Goal: Complete application form: Complete application form

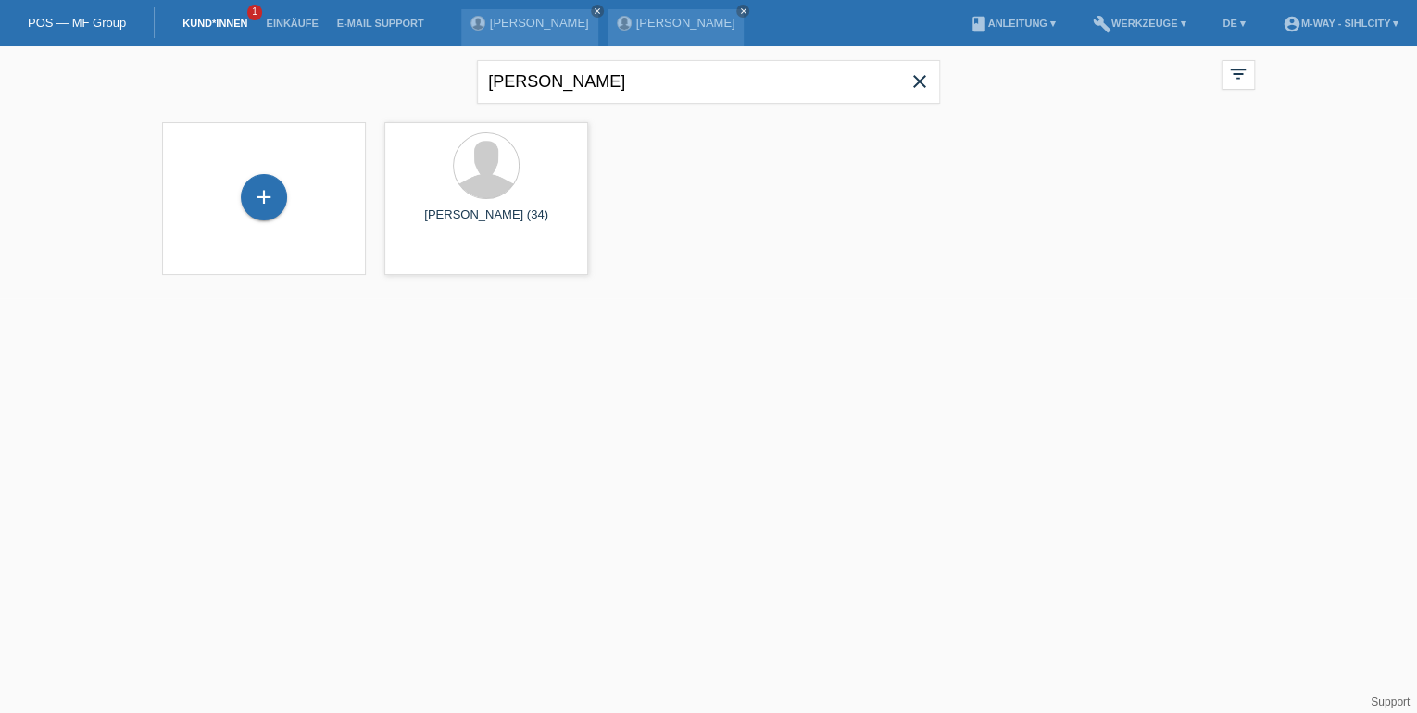
click at [241, 178] on div "+" at bounding box center [264, 198] width 174 height 49
click at [252, 189] on div "+" at bounding box center [264, 197] width 46 height 46
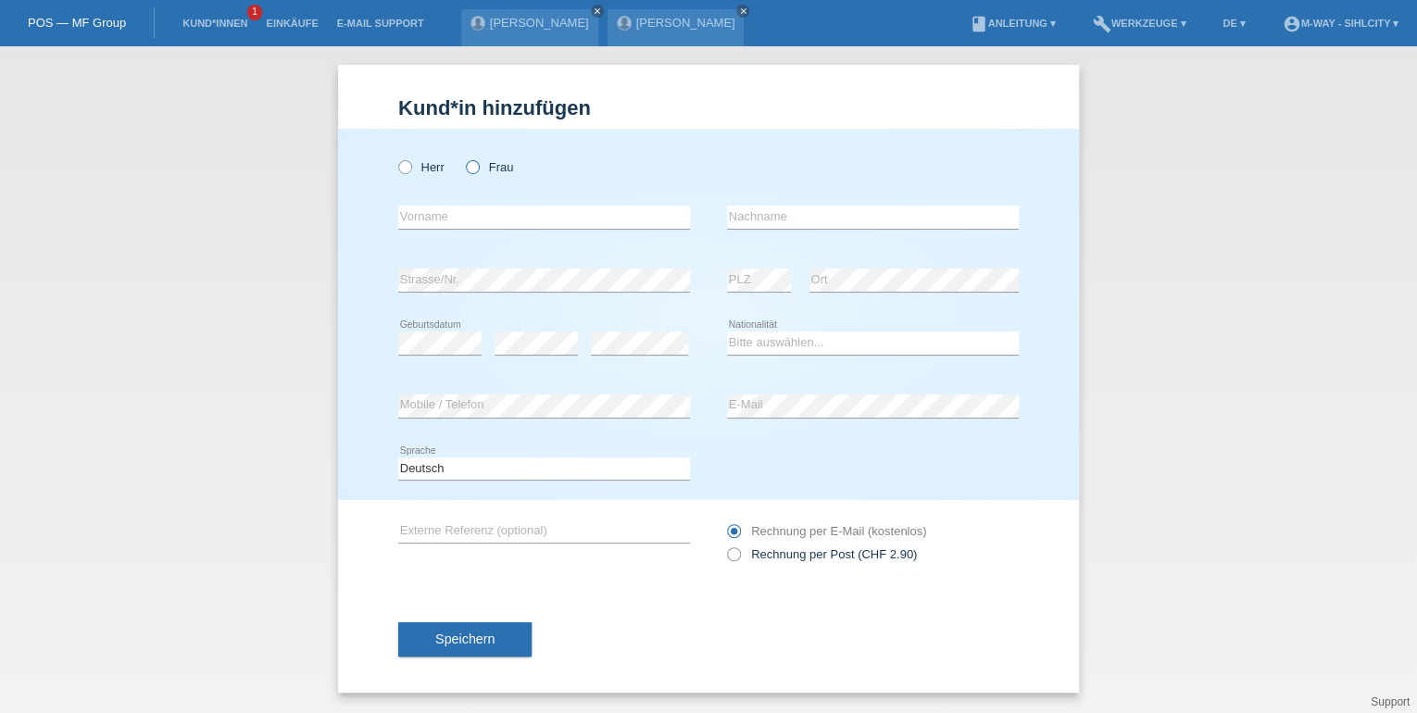
click at [463, 157] on icon at bounding box center [463, 157] width 0 height 0
click at [478, 169] on input "Frau" at bounding box center [472, 166] width 12 height 12
radio input "true"
click at [483, 232] on div "error Vorname" at bounding box center [544, 217] width 292 height 63
click at [493, 217] on input "text" at bounding box center [544, 217] width 292 height 23
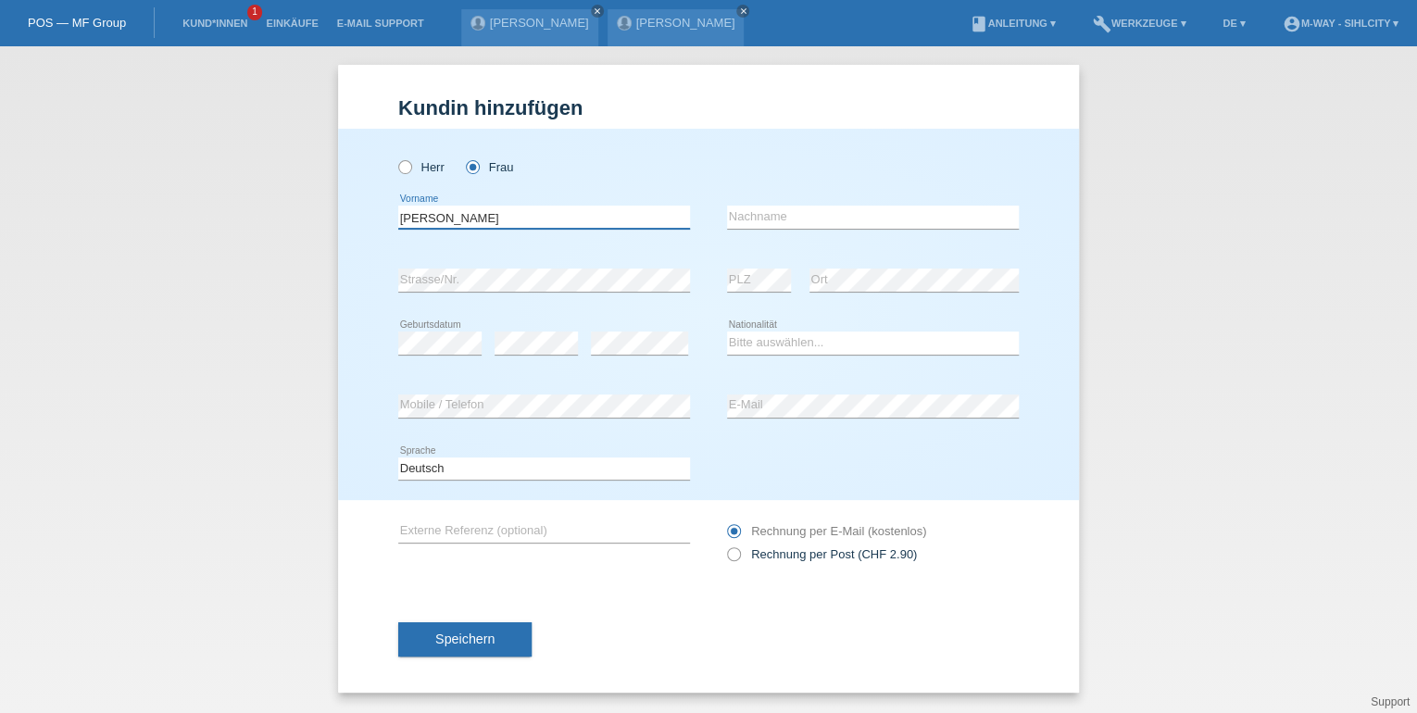
type input "Emma"
click at [857, 218] on input "text" at bounding box center [873, 217] width 292 height 23
type input "Masoni"
click at [802, 346] on select "Bitte auswählen... Schweiz Deutschland Liechtenstein Österreich ------------ Af…" at bounding box center [873, 343] width 292 height 22
select select "CH"
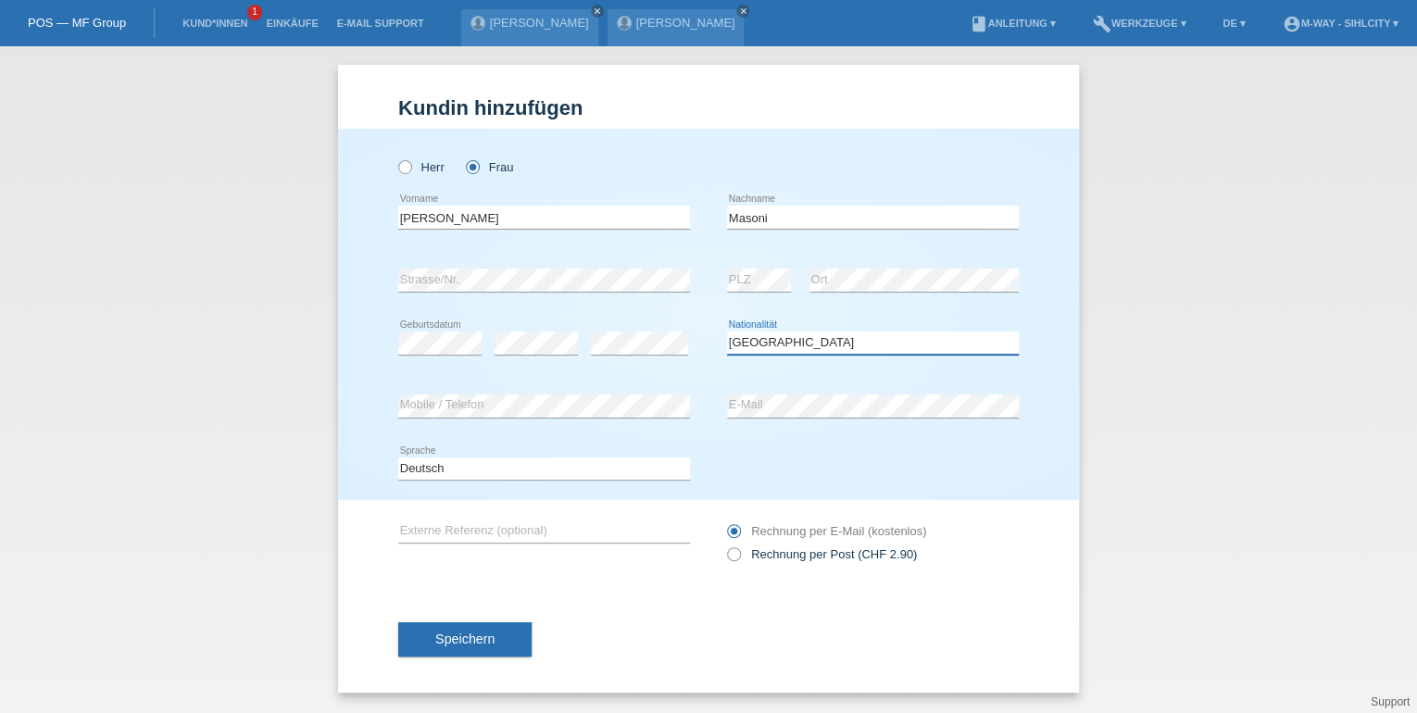
click at [727, 332] on select "Bitte auswählen... Schweiz Deutschland Liechtenstein Österreich ------------ Af…" at bounding box center [873, 343] width 292 height 22
click at [472, 630] on button "Speichern" at bounding box center [464, 639] width 133 height 35
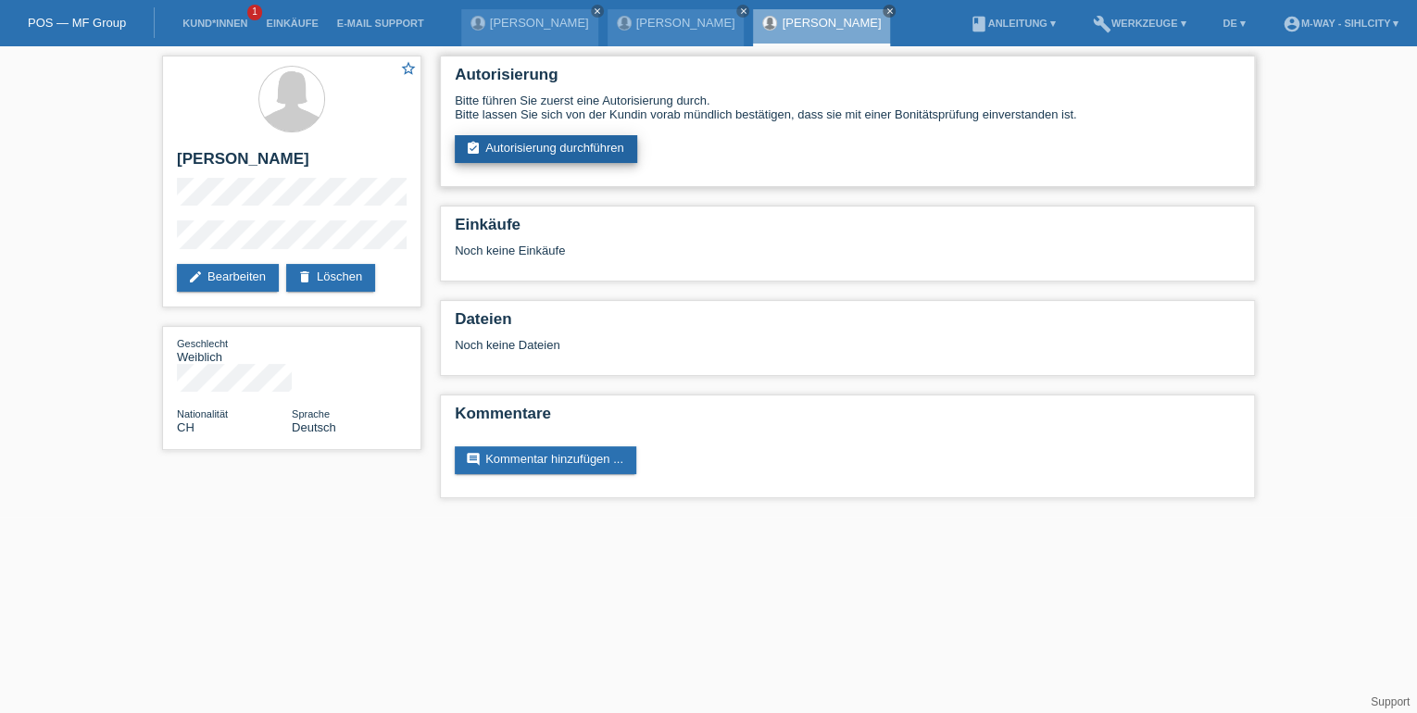
click at [576, 152] on link "assignment_turned_in Autorisierung durchführen" at bounding box center [546, 149] width 182 height 28
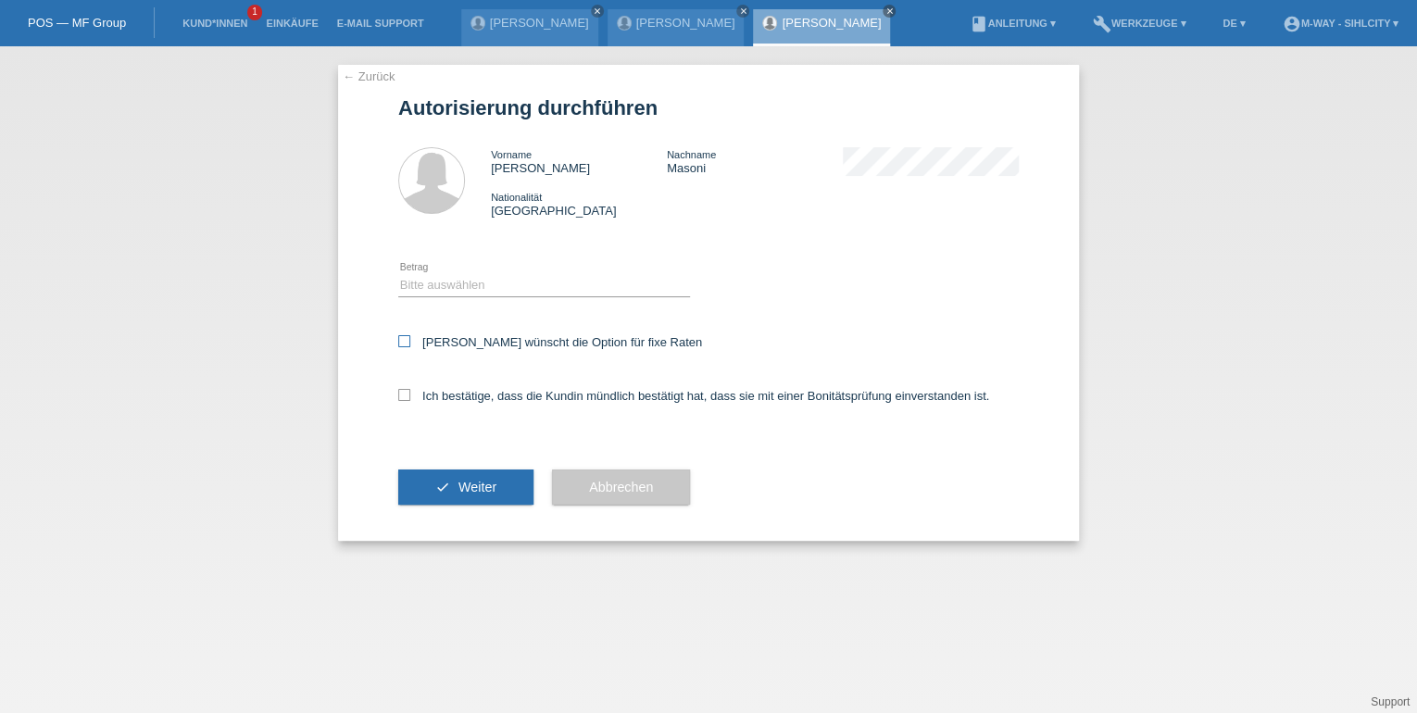
click at [400, 340] on icon at bounding box center [404, 341] width 12 height 12
click at [400, 340] on input "Kundin wünscht die Option für fixe Raten" at bounding box center [404, 341] width 12 height 12
checkbox input "true"
click at [444, 286] on select "Bitte auswählen CHF 1.00 - CHF 499.00 CHF 500.00 - CHF 1'999.00 CHF 2'000.00 - …" at bounding box center [544, 285] width 292 height 22
select select "3"
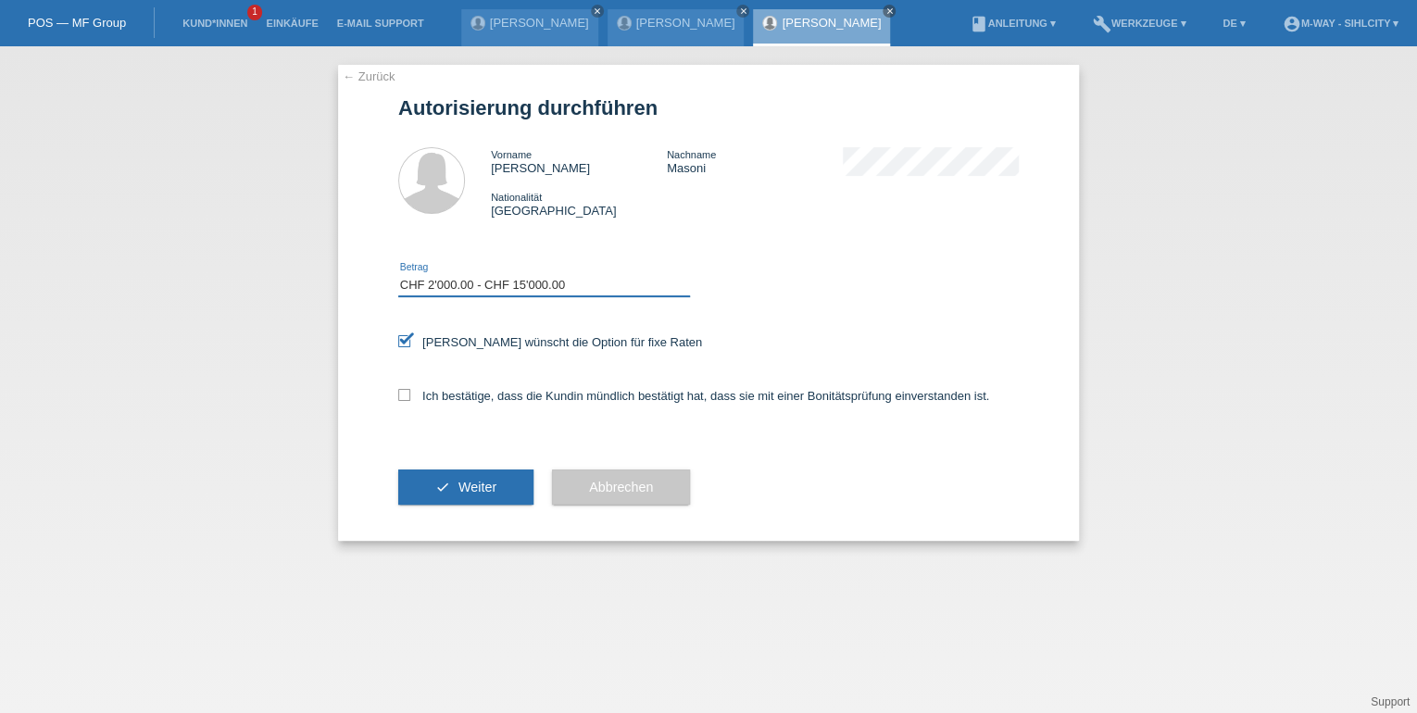
click at [398, 274] on select "Bitte auswählen CHF 1.00 - CHF 499.00 CHF 500.00 - CHF 1'999.00 CHF 2'000.00 - …" at bounding box center [544, 285] width 292 height 22
click at [401, 392] on icon at bounding box center [404, 395] width 12 height 12
click at [401, 392] on input "Ich bestätige, dass die Kundin mündlich bestätigt hat, dass sie mit einer Bonit…" at bounding box center [404, 395] width 12 height 12
checkbox input "true"
click at [452, 485] on button "check Weiter" at bounding box center [465, 486] width 135 height 35
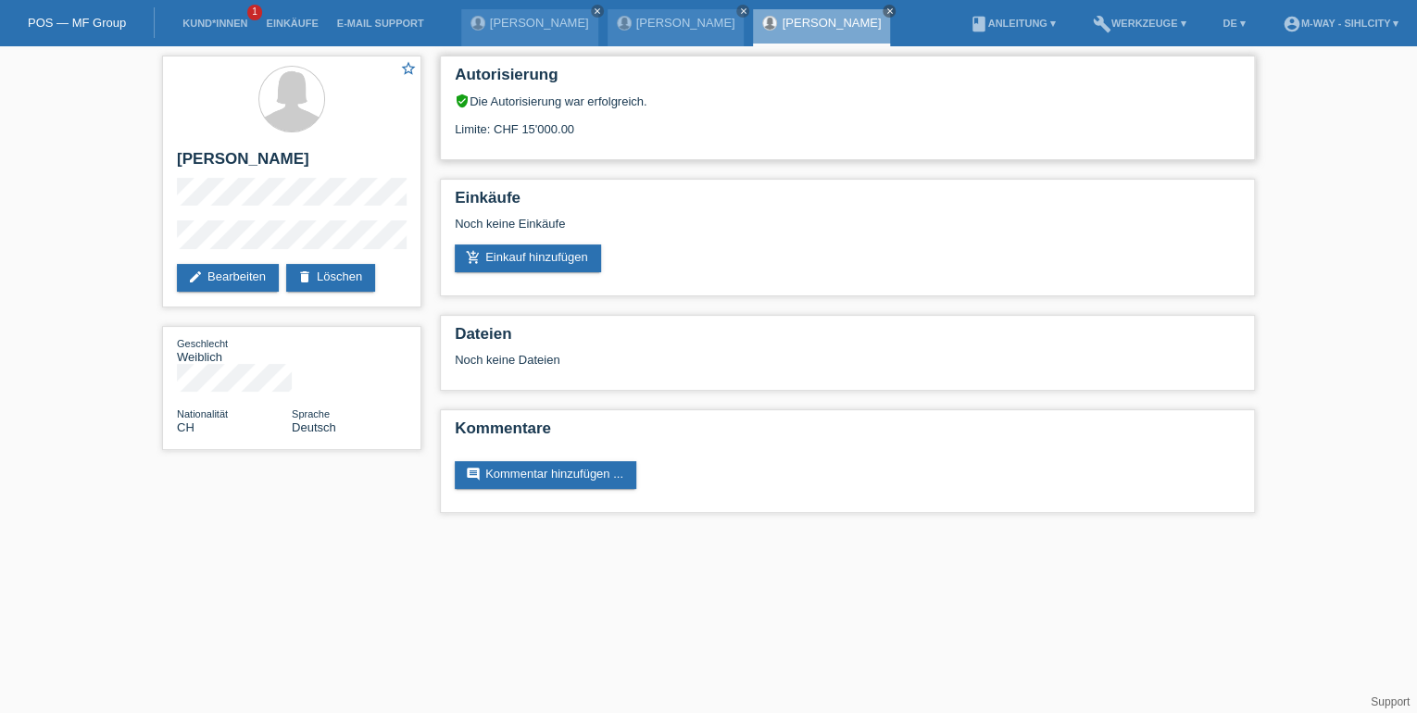
drag, startPoint x: 585, startPoint y: 122, endPoint x: 517, endPoint y: 126, distance: 68.6
click at [517, 126] on div "Limite: CHF 15'000.00" at bounding box center [847, 122] width 785 height 28
click at [730, 121] on div "Limite: CHF 15'000.00" at bounding box center [847, 122] width 785 height 28
click at [669, 116] on div "Limite: CHF 15'000.00" at bounding box center [847, 122] width 785 height 28
click at [62, 26] on link "POS — MF Group" at bounding box center [77, 23] width 98 height 14
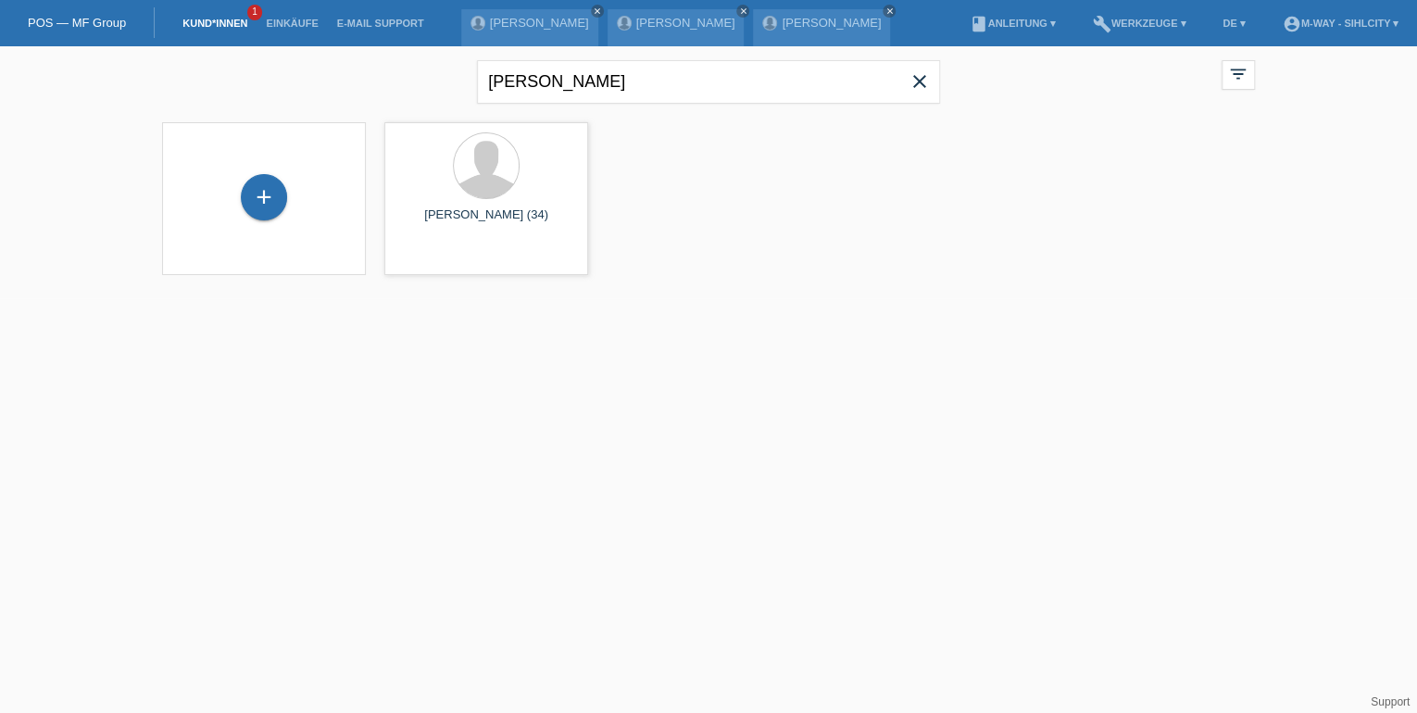
click at [921, 78] on icon "close" at bounding box center [919, 81] width 22 height 22
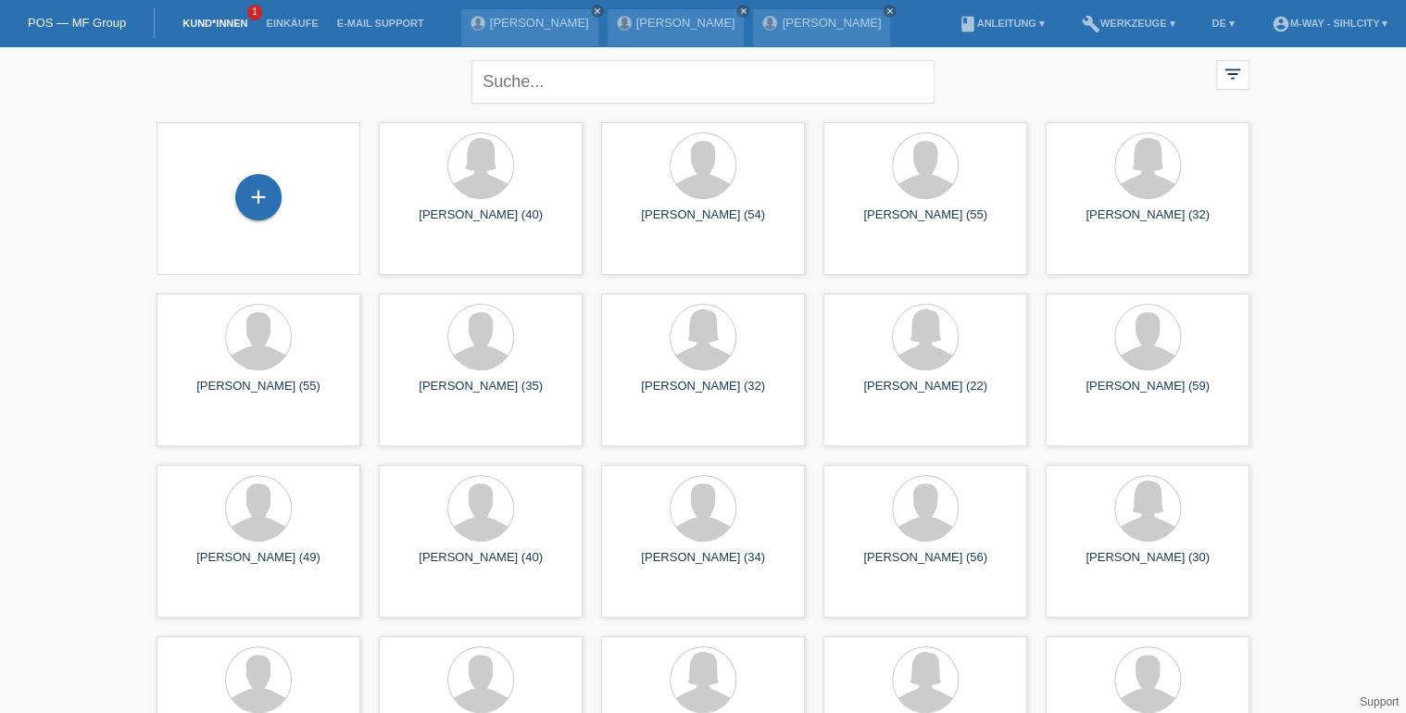
click at [401, 74] on div "close filter_list view_module Alle Kund*innen anzeigen star Markierte [PERSON_N…" at bounding box center [702, 79] width 1111 height 67
